Goal: Task Accomplishment & Management: Manage account settings

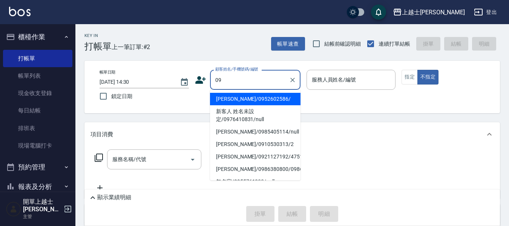
type input "[PERSON_NAME]/0952602586/"
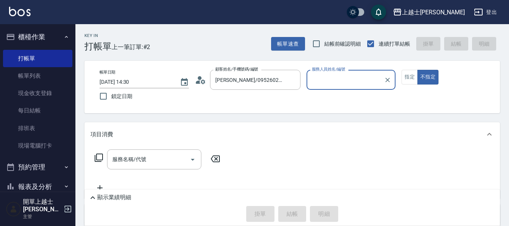
type input "[PERSON_NAME]-12"
click at [417, 70] on button "不指定" at bounding box center [427, 77] width 21 height 15
type button "false"
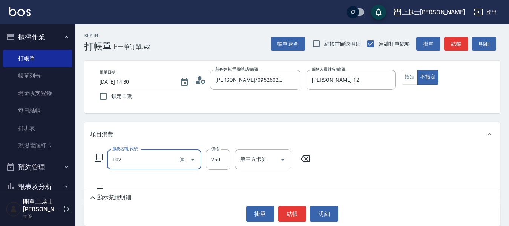
type input "精油洗髮(102)"
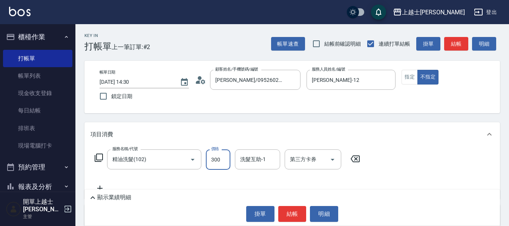
type input "300"
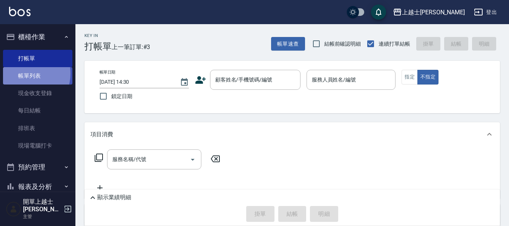
click at [26, 73] on link "帳單列表" at bounding box center [37, 75] width 69 height 17
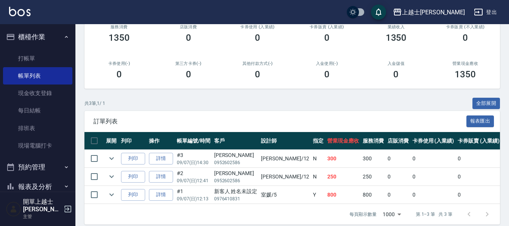
scroll to position [114, 0]
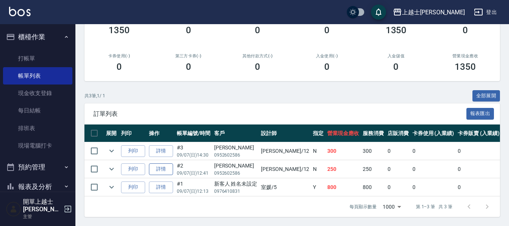
click at [162, 163] on link "詳情" at bounding box center [161, 169] width 24 height 12
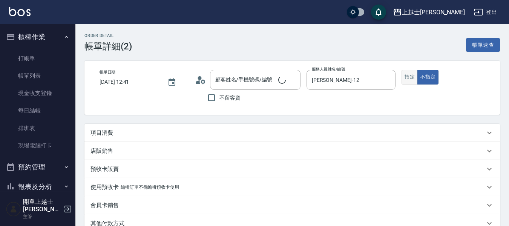
type input "[DATE] 12:41"
type input "[PERSON_NAME]-12"
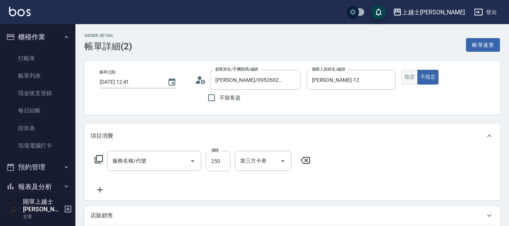
type input "[PERSON_NAME]/0952602586/"
click at [414, 80] on button "指定" at bounding box center [409, 77] width 16 height 15
type input "B級單剪(201)"
type button "true"
